Goal: Task Accomplishment & Management: Complete application form

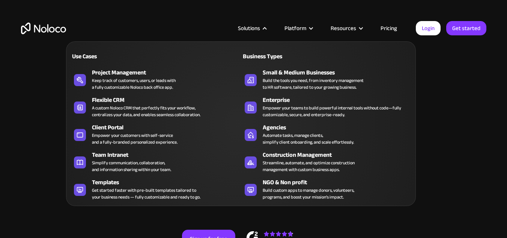
click at [259, 27] on div "Solutions" at bounding box center [249, 28] width 22 height 10
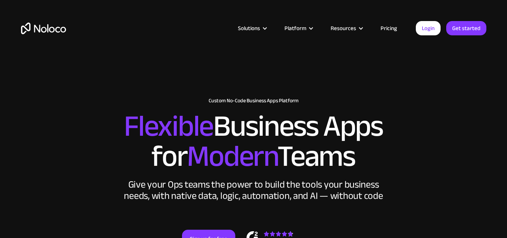
click at [259, 27] on div "Solutions" at bounding box center [249, 28] width 22 height 10
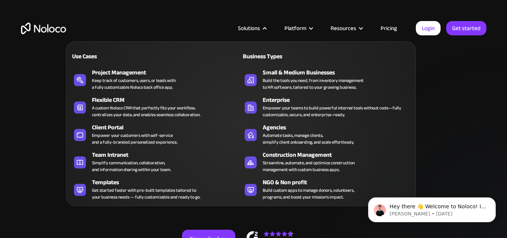
click at [259, 26] on div "Solutions" at bounding box center [249, 28] width 22 height 10
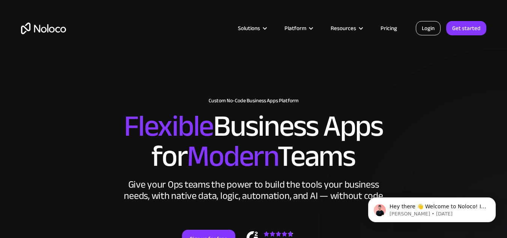
click at [425, 32] on link "Login" at bounding box center [428, 28] width 25 height 14
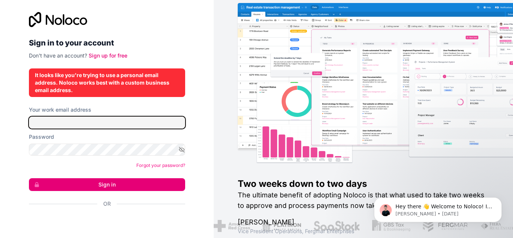
click at [104, 127] on input "Your work email address" at bounding box center [107, 122] width 156 height 12
click at [84, 123] on input "Your work email address" at bounding box center [107, 122] width 156 height 12
type input "n"
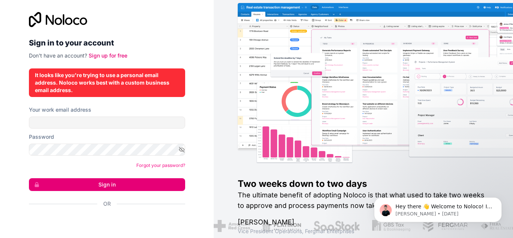
drag, startPoint x: 176, startPoint y: 39, endPoint x: 134, endPoint y: 74, distance: 54.9
click at [173, 39] on h2 "Sign in to your account" at bounding box center [107, 43] width 156 height 14
click at [118, 59] on p "Don't have an account? Sign up for free" at bounding box center [107, 56] width 156 height 8
click at [107, 55] on link "Sign up for free" at bounding box center [108, 55] width 39 height 6
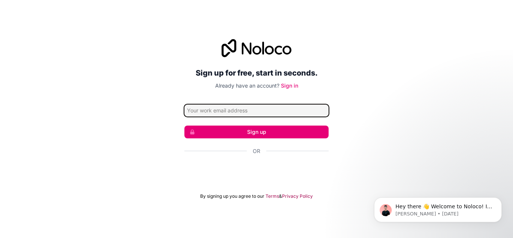
click at [252, 111] on input "Email address" at bounding box center [256, 110] width 144 height 12
type input "n"
type input "[EMAIL_ADDRESS][DOMAIN_NAME]"
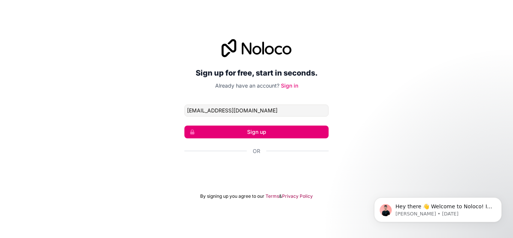
click at [266, 129] on button "Sign up" at bounding box center [256, 131] width 144 height 13
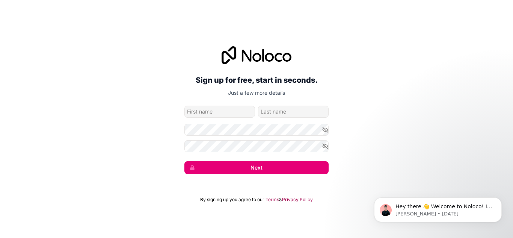
click at [240, 113] on input "given-name" at bounding box center [219, 112] width 71 height 12
type input "[PERSON_NAME]"
click at [327, 132] on icon "button" at bounding box center [325, 129] width 5 height 5
click at [325, 148] on icon "button" at bounding box center [325, 146] width 7 height 7
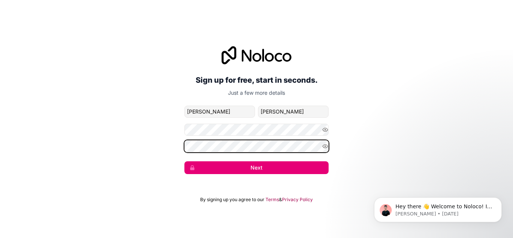
click at [0, 145] on div "Sign up for free, start in seconds. Just a few more details [EMAIL_ADDRESS][DOM…" at bounding box center [256, 110] width 513 height 149
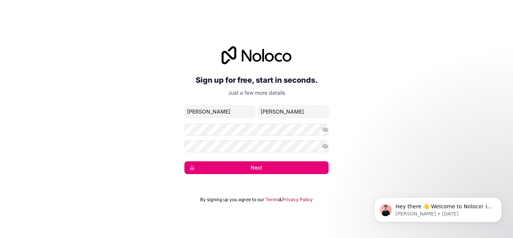
click at [356, 156] on div "Sign up for free, start in seconds. Just a few more details [EMAIL_ADDRESS][DOM…" at bounding box center [256, 110] width 513 height 149
click at [283, 172] on button "Next" at bounding box center [256, 167] width 144 height 13
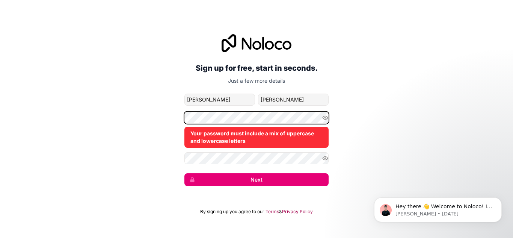
click at [108, 118] on div "Sign up for free, start in seconds. Just a few more details [PERSON_NAME][EMAIL…" at bounding box center [256, 110] width 513 height 173
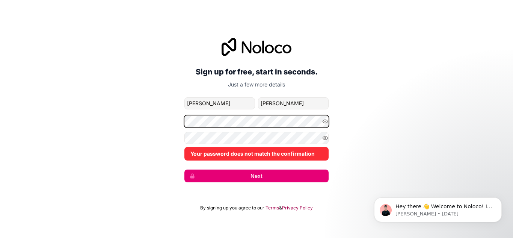
click at [25, 119] on div "Sign up for free, start in seconds. Just a few more details [EMAIL_ADDRESS][DOM…" at bounding box center [256, 109] width 513 height 165
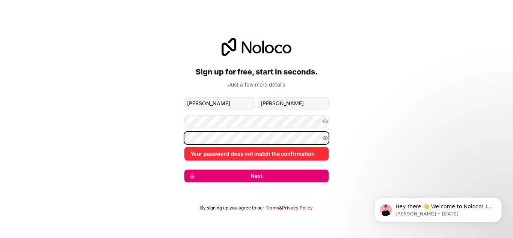
click at [33, 118] on div "Sign up for free, start in seconds. Just a few more details [EMAIL_ADDRESS][DOM…" at bounding box center [256, 109] width 513 height 165
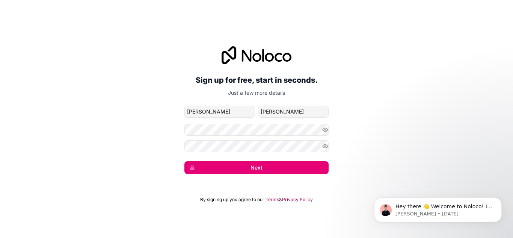
click at [363, 150] on div "Sign up for free, start in seconds. Just a few more details [EMAIL_ADDRESS][DOM…" at bounding box center [256, 110] width 513 height 149
click at [279, 167] on button "Next" at bounding box center [256, 167] width 144 height 13
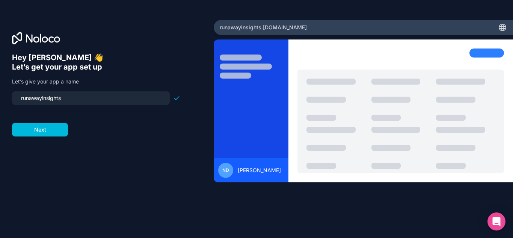
click at [0, 91] on div "Hey [PERSON_NAME] 👋 Let’s get your app set up Let’s give your app a name runawa…" at bounding box center [107, 119] width 214 height 198
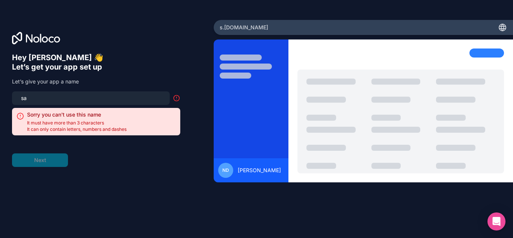
type input "s"
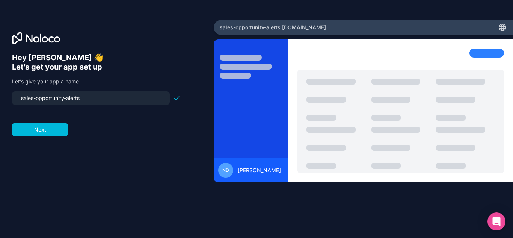
drag, startPoint x: 101, startPoint y: 98, endPoint x: 0, endPoint y: 63, distance: 106.4
click at [0, 63] on div "Hey [PERSON_NAME] 👋 Let’s get your app set up Let’s give your app a name sales-…" at bounding box center [107, 119] width 214 height 198
type input "sales-opportunity-alerts"
click at [113, 157] on div "Hey [PERSON_NAME] 👋 Let’s get your app set up Let’s give your app a name sales-…" at bounding box center [107, 129] width 190 height 153
click at [56, 128] on button "Next" at bounding box center [40, 130] width 56 height 14
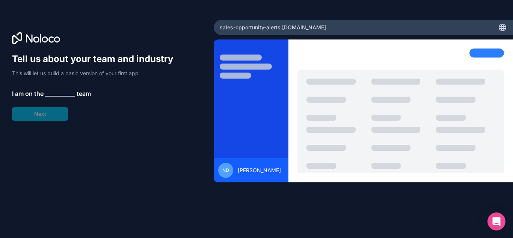
click at [58, 91] on span "__________" at bounding box center [60, 93] width 30 height 9
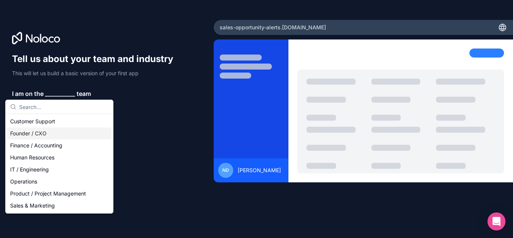
click at [49, 136] on div "Founder / CXO" at bounding box center [59, 133] width 104 height 12
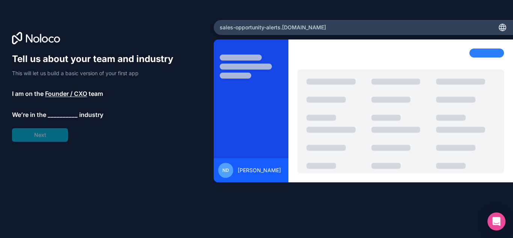
click at [57, 114] on span "__________" at bounding box center [63, 114] width 30 height 9
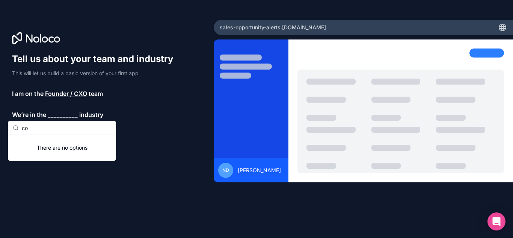
type input "c"
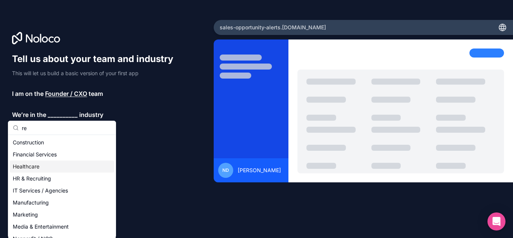
type input "r"
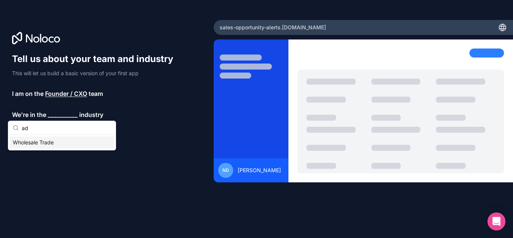
type input "a"
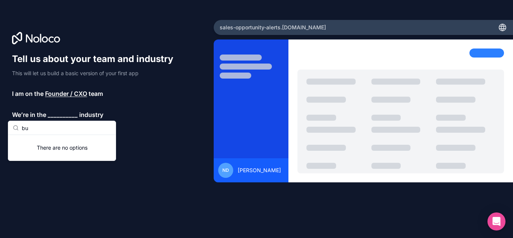
type input "b"
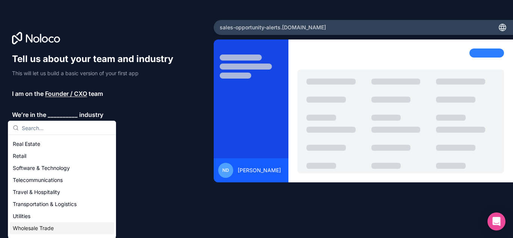
scroll to position [80, 0]
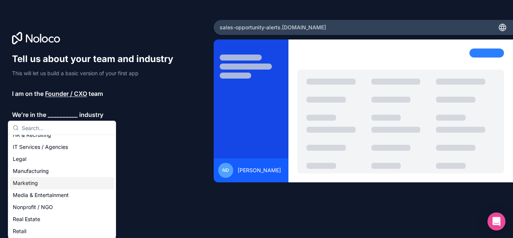
click at [53, 183] on div "Marketing" at bounding box center [62, 183] width 104 height 12
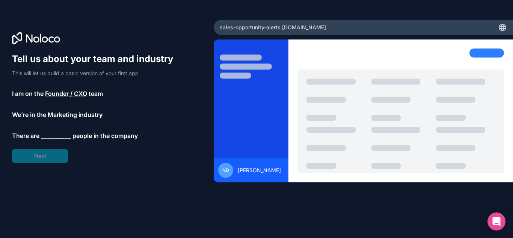
click at [62, 137] on span "__________" at bounding box center [56, 135] width 30 height 9
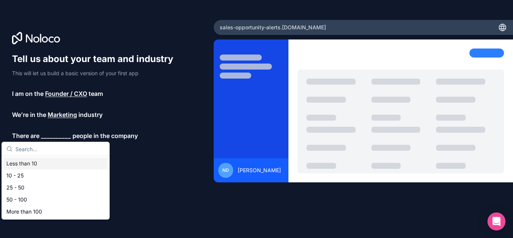
click at [33, 167] on div "Less than 10" at bounding box center [55, 163] width 104 height 12
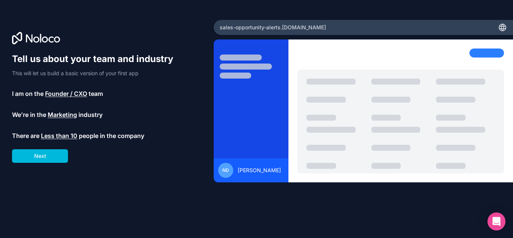
click at [45, 154] on button "Next" at bounding box center [40, 156] width 56 height 14
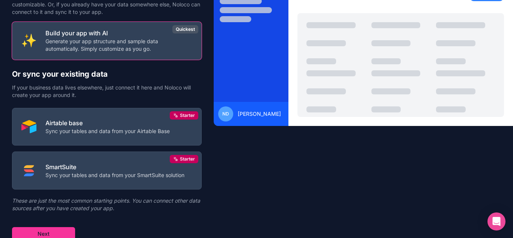
scroll to position [59, 0]
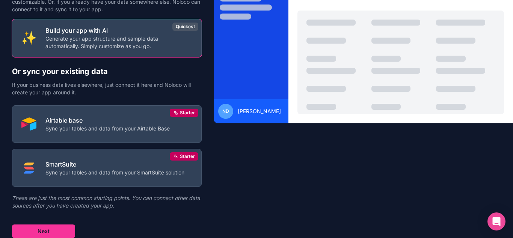
click at [136, 120] on p "Airtable base" at bounding box center [107, 120] width 124 height 9
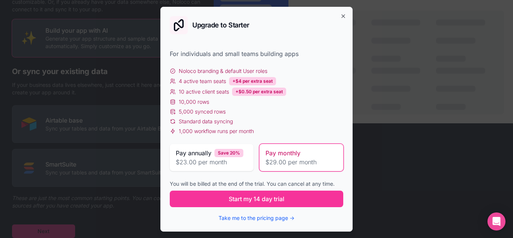
click at [210, 92] on span "10 active client seats" at bounding box center [204, 92] width 50 height 8
click at [218, 101] on div "10,000 rows" at bounding box center [256, 102] width 173 height 8
click at [226, 112] on div "5,000 synced rows" at bounding box center [256, 112] width 173 height 8
drag, startPoint x: 225, startPoint y: 112, endPoint x: 213, endPoint y: 113, distance: 12.0
click at [213, 113] on span "5,000 synced rows" at bounding box center [202, 112] width 47 height 8
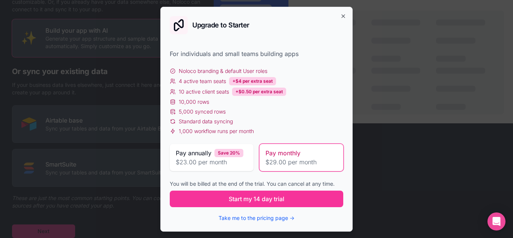
click at [225, 115] on span "5,000 synced rows" at bounding box center [202, 112] width 47 height 8
click at [212, 115] on span "5,000 synced rows" at bounding box center [202, 112] width 47 height 8
click at [220, 116] on div "Noloco branding & default User roles 4 active team seats +$4 per extra seat 10 …" at bounding box center [256, 101] width 173 height 68
click at [218, 116] on div "Noloco branding & default User roles 4 active team seats +$4 per extra seat 10 …" at bounding box center [256, 101] width 173 height 68
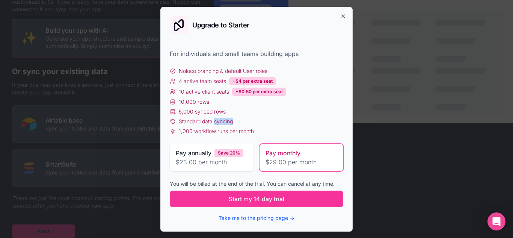
click at [219, 117] on div "Noloco branding & default User roles 4 active team seats +$4 per extra seat 10 …" at bounding box center [256, 101] width 173 height 68
click at [220, 118] on span "Standard data syncing" at bounding box center [206, 122] width 54 height 8
click at [201, 119] on span "Standard data syncing" at bounding box center [206, 122] width 54 height 8
click at [214, 119] on span "Standard data syncing" at bounding box center [206, 122] width 54 height 8
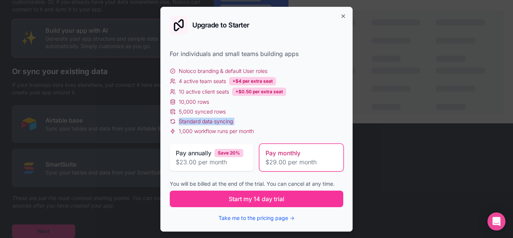
click at [214, 119] on span "Standard data syncing" at bounding box center [206, 122] width 54 height 8
click at [197, 121] on span "Standard data syncing" at bounding box center [206, 122] width 54 height 8
click at [210, 124] on span "Standard data syncing" at bounding box center [206, 122] width 54 height 8
click at [217, 127] on div "Noloco branding & default User roles 4 active team seats +$4 per extra seat 10 …" at bounding box center [256, 101] width 173 height 68
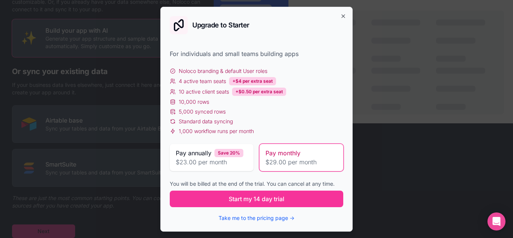
drag, startPoint x: 217, startPoint y: 127, endPoint x: 201, endPoint y: 121, distance: 17.2
click at [201, 121] on span "Standard data syncing" at bounding box center [206, 122] width 54 height 8
click at [208, 122] on span "Standard data syncing" at bounding box center [206, 122] width 54 height 8
click at [219, 123] on span "Standard data syncing" at bounding box center [206, 122] width 54 height 8
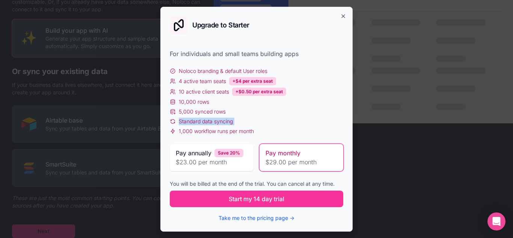
click at [219, 123] on span "Standard data syncing" at bounding box center [206, 122] width 54 height 8
click at [211, 123] on span "Standard data syncing" at bounding box center [206, 122] width 54 height 8
click at [218, 124] on span "Standard data syncing" at bounding box center [206, 122] width 54 height 8
click at [210, 124] on span "Standard data syncing" at bounding box center [206, 122] width 54 height 8
click at [223, 121] on span "Standard data syncing" at bounding box center [206, 122] width 54 height 8
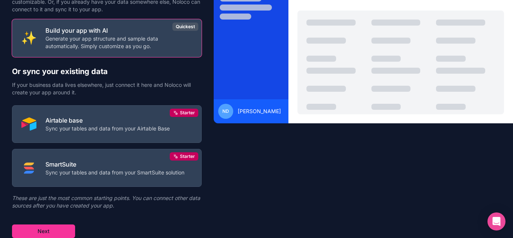
click at [116, 37] on p "Generate your app structure and sample data automatically. Simply customize as …" at bounding box center [118, 42] width 147 height 15
click at [81, 30] on p "Build your app with AI" at bounding box center [118, 30] width 147 height 9
click at [90, 30] on p "Build your app with AI" at bounding box center [118, 30] width 147 height 9
click at [84, 27] on p "Build your app with AI" at bounding box center [118, 30] width 147 height 9
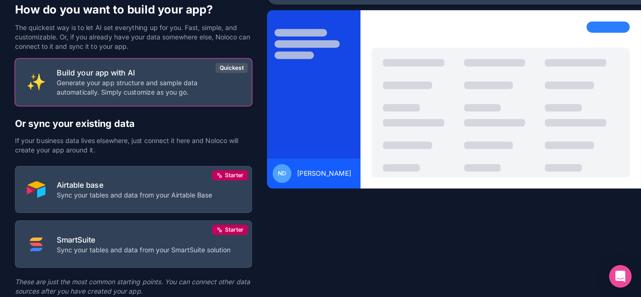
scroll to position [0, 0]
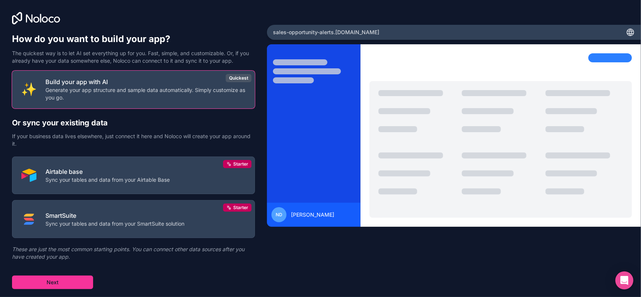
click at [173, 162] on button "Airtable base Sync your tables and data from your Airtable Base Starter" at bounding box center [133, 176] width 243 height 38
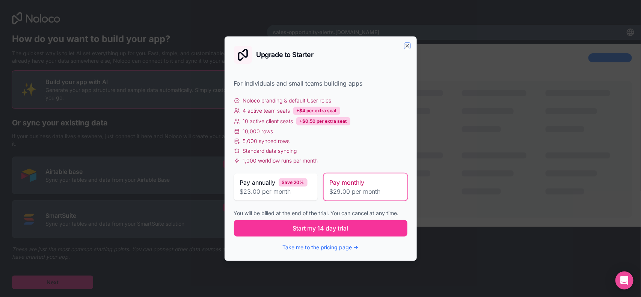
click at [405, 44] on icon "button" at bounding box center [407, 46] width 6 height 6
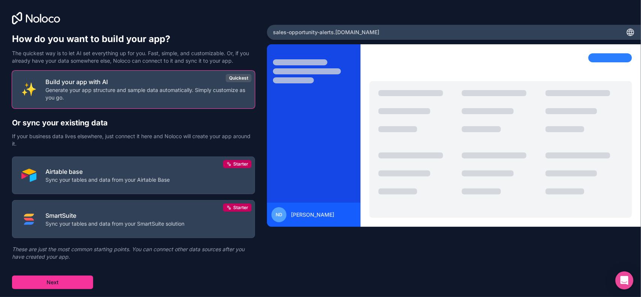
click at [85, 77] on p "Build your app with AI" at bounding box center [145, 81] width 200 height 9
click at [61, 237] on button "Next" at bounding box center [52, 283] width 81 height 14
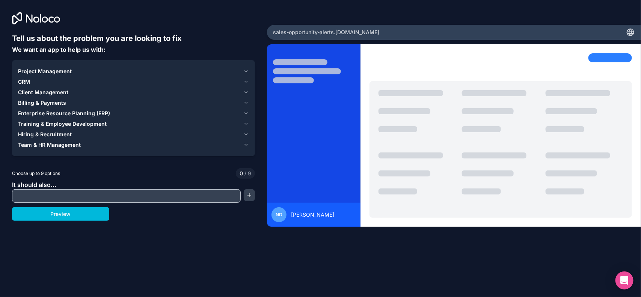
click at [46, 79] on div "CRM" at bounding box center [129, 82] width 222 height 8
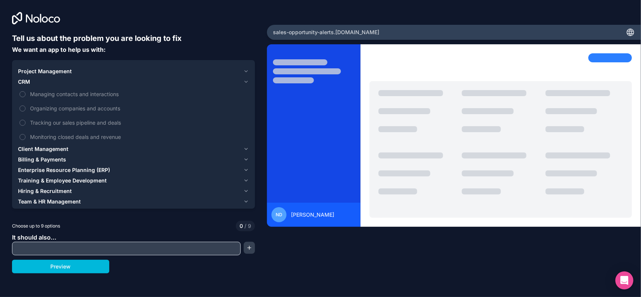
click at [75, 106] on span "Organizing companies and accounts" at bounding box center [138, 108] width 217 height 8
click at [26, 106] on button "Organizing companies and accounts" at bounding box center [23, 109] width 6 height 6
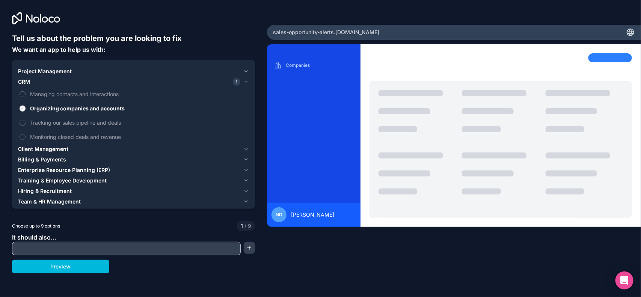
click at [70, 237] on input "text" at bounding box center [126, 248] width 225 height 11
type input "s"
click at [253, 237] on button "button" at bounding box center [249, 248] width 11 height 12
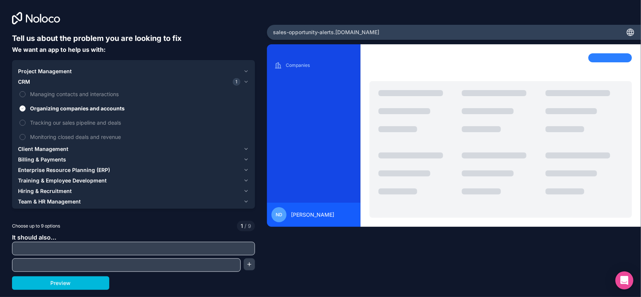
click at [220, 237] on input "text" at bounding box center [133, 248] width 239 height 11
type input "account based marketing"
type input "sales enablement"
click at [87, 237] on button "Preview" at bounding box center [60, 283] width 97 height 14
click at [42, 121] on span "Tracking our sales pipeline and deals" at bounding box center [138, 123] width 217 height 8
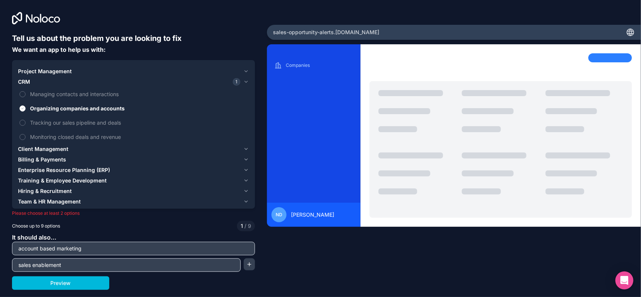
click at [26, 121] on button "Tracking our sales pipeline and deals" at bounding box center [23, 123] width 6 height 6
click at [93, 94] on span "Managing contacts and interactions" at bounding box center [138, 94] width 217 height 8
click at [26, 94] on button "Managing contacts and interactions" at bounding box center [23, 94] width 6 height 6
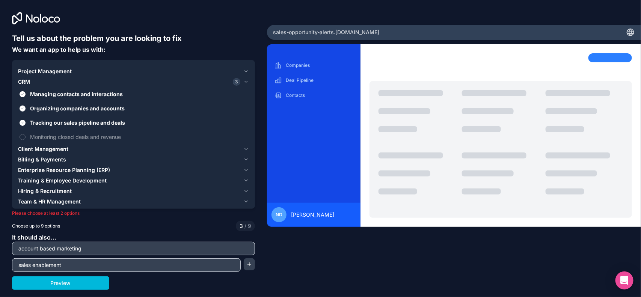
click at [99, 237] on button "Preview" at bounding box center [60, 283] width 97 height 14
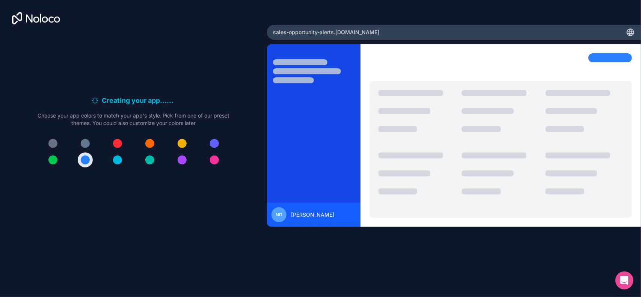
click at [118, 164] on div at bounding box center [117, 159] width 9 height 9
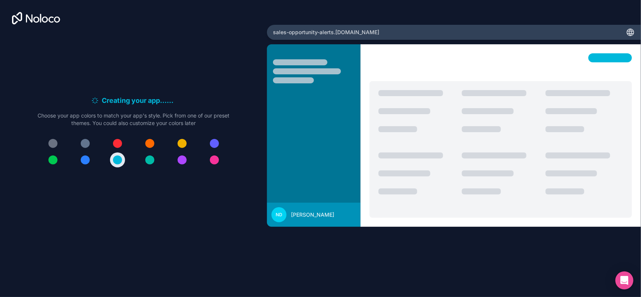
click at [86, 164] on button at bounding box center [85, 159] width 15 height 15
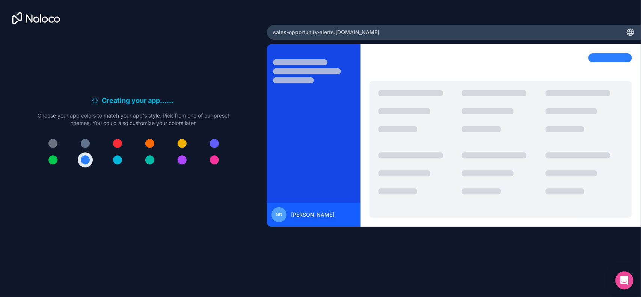
click at [81, 158] on div at bounding box center [85, 159] width 9 height 9
click at [169, 237] on div "Creating your app... . . . Meanwhile, let's personalize it! Choose your app col…" at bounding box center [133, 123] width 267 height 247
click at [511, 237] on div "ND [PERSON_NAME]" at bounding box center [454, 158] width 374 height 228
drag, startPoint x: 333, startPoint y: 216, endPoint x: 287, endPoint y: 209, distance: 46.7
click at [323, 216] on div "ND [PERSON_NAME]" at bounding box center [313, 214] width 84 height 15
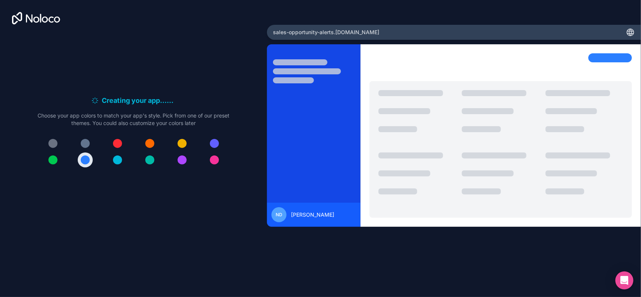
drag, startPoint x: 287, startPoint y: 209, endPoint x: 311, endPoint y: 213, distance: 24.6
click at [298, 210] on div "ND [PERSON_NAME]" at bounding box center [313, 214] width 84 height 15
click at [313, 213] on span "[PERSON_NAME]" at bounding box center [312, 215] width 43 height 8
click at [389, 237] on div "ND [PERSON_NAME]" at bounding box center [454, 158] width 374 height 228
click at [406, 237] on div "ND [PERSON_NAME]" at bounding box center [454, 158] width 374 height 228
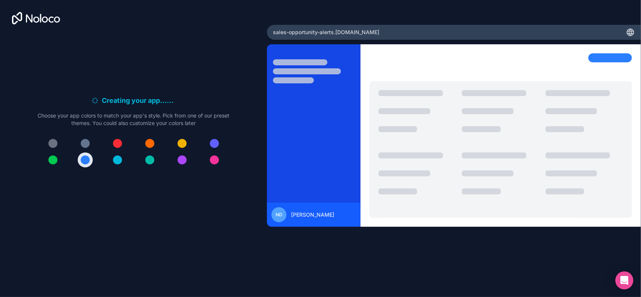
drag, startPoint x: 421, startPoint y: 255, endPoint x: 431, endPoint y: 252, distance: 10.5
click at [423, 237] on div "ND [PERSON_NAME]" at bounding box center [454, 158] width 374 height 228
click at [211, 81] on div "Creating your app... . . . Meanwhile, let's personalize it! Choose your app col…" at bounding box center [133, 134] width 243 height 202
click at [375, 49] on div at bounding box center [500, 135] width 280 height 182
click at [324, 60] on div at bounding box center [313, 135] width 93 height 182
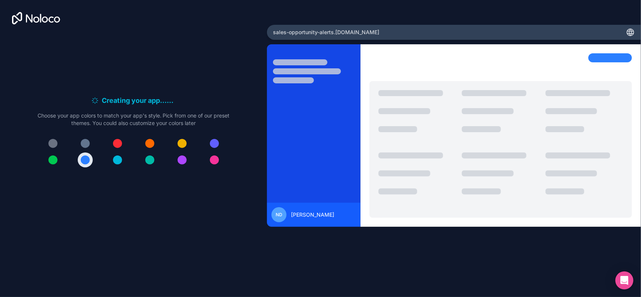
click at [361, 27] on div "sales-opportunity-alerts .[DOMAIN_NAME]" at bounding box center [454, 32] width 374 height 15
drag, startPoint x: 365, startPoint y: 34, endPoint x: 419, endPoint y: 39, distance: 54.3
click at [372, 35] on div "sales-opportunity-alerts .[DOMAIN_NAME]" at bounding box center [454, 32] width 374 height 15
drag, startPoint x: 497, startPoint y: 33, endPoint x: 626, endPoint y: 29, distance: 128.9
click at [513, 30] on div "sales-opportunity-alerts .[DOMAIN_NAME]" at bounding box center [454, 32] width 374 height 15
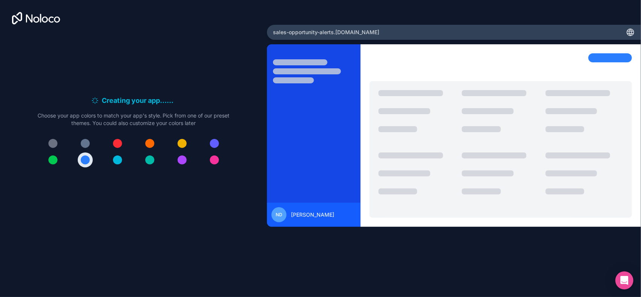
click at [513, 35] on icon at bounding box center [630, 32] width 9 height 9
click at [312, 218] on span "[PERSON_NAME]" at bounding box center [312, 215] width 43 height 8
drag, startPoint x: 294, startPoint y: 226, endPoint x: 301, endPoint y: 231, distance: 8.4
click at [295, 228] on div "ND [PERSON_NAME]" at bounding box center [454, 158] width 374 height 228
click at [331, 237] on div "ND [PERSON_NAME]" at bounding box center [454, 158] width 374 height 228
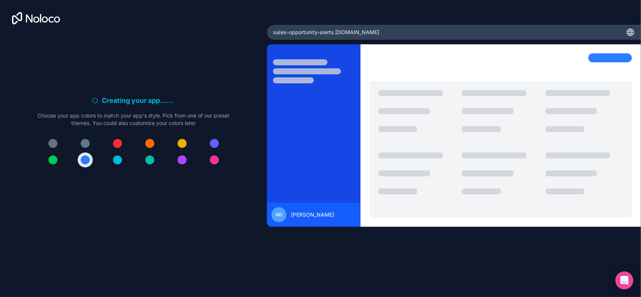
click at [221, 170] on div "Creating your app... . . . Meanwhile, let's personalize it! Choose your app col…" at bounding box center [134, 134] width 192 height 78
click at [211, 195] on div "Creating your app... . . . Meanwhile, let's personalize it! Choose your app col…" at bounding box center [133, 134] width 243 height 202
